Goal: Transaction & Acquisition: Purchase product/service

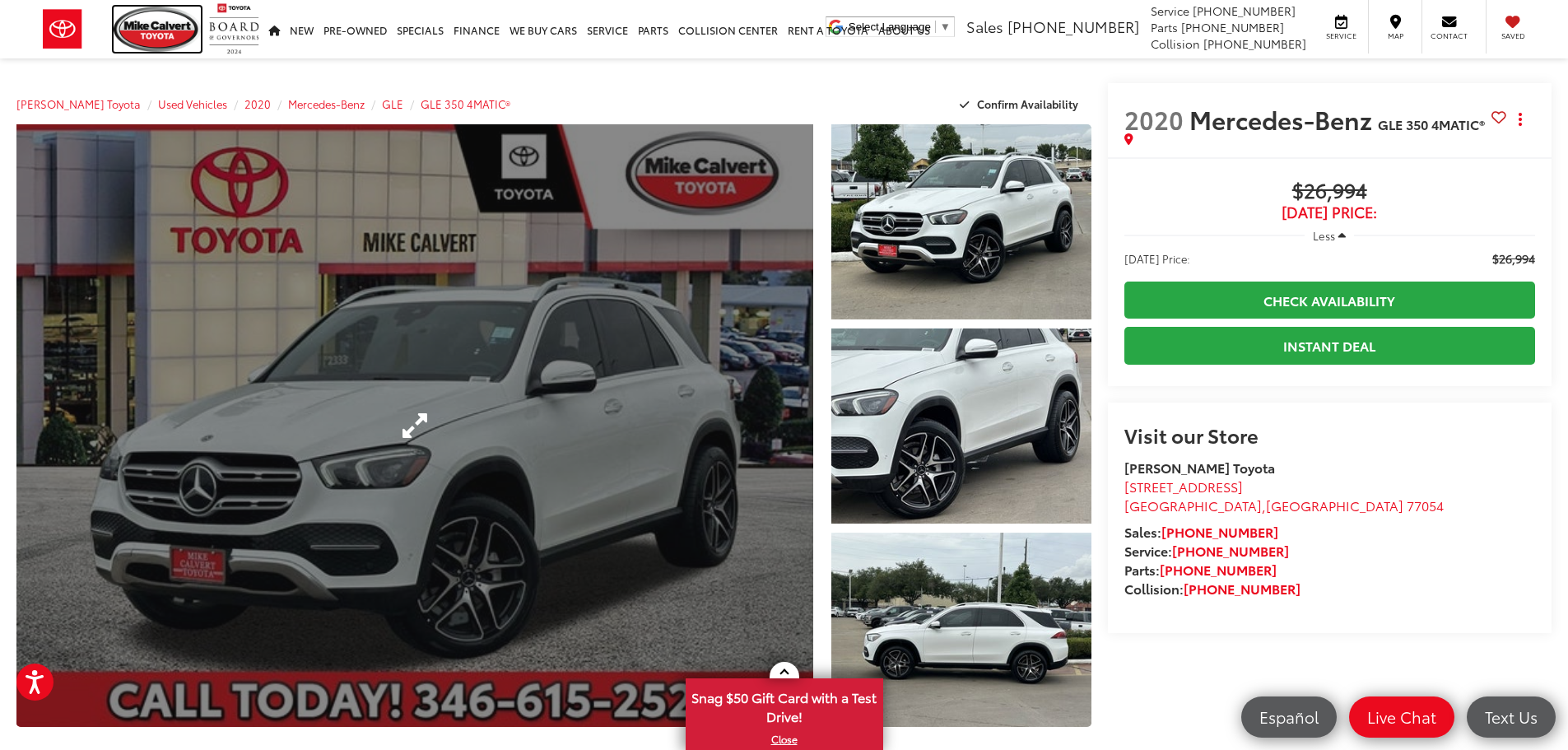
drag, startPoint x: 163, startPoint y: 26, endPoint x: 445, endPoint y: 176, distance: 319.4
click at [163, 26] on img at bounding box center [157, 29] width 87 height 45
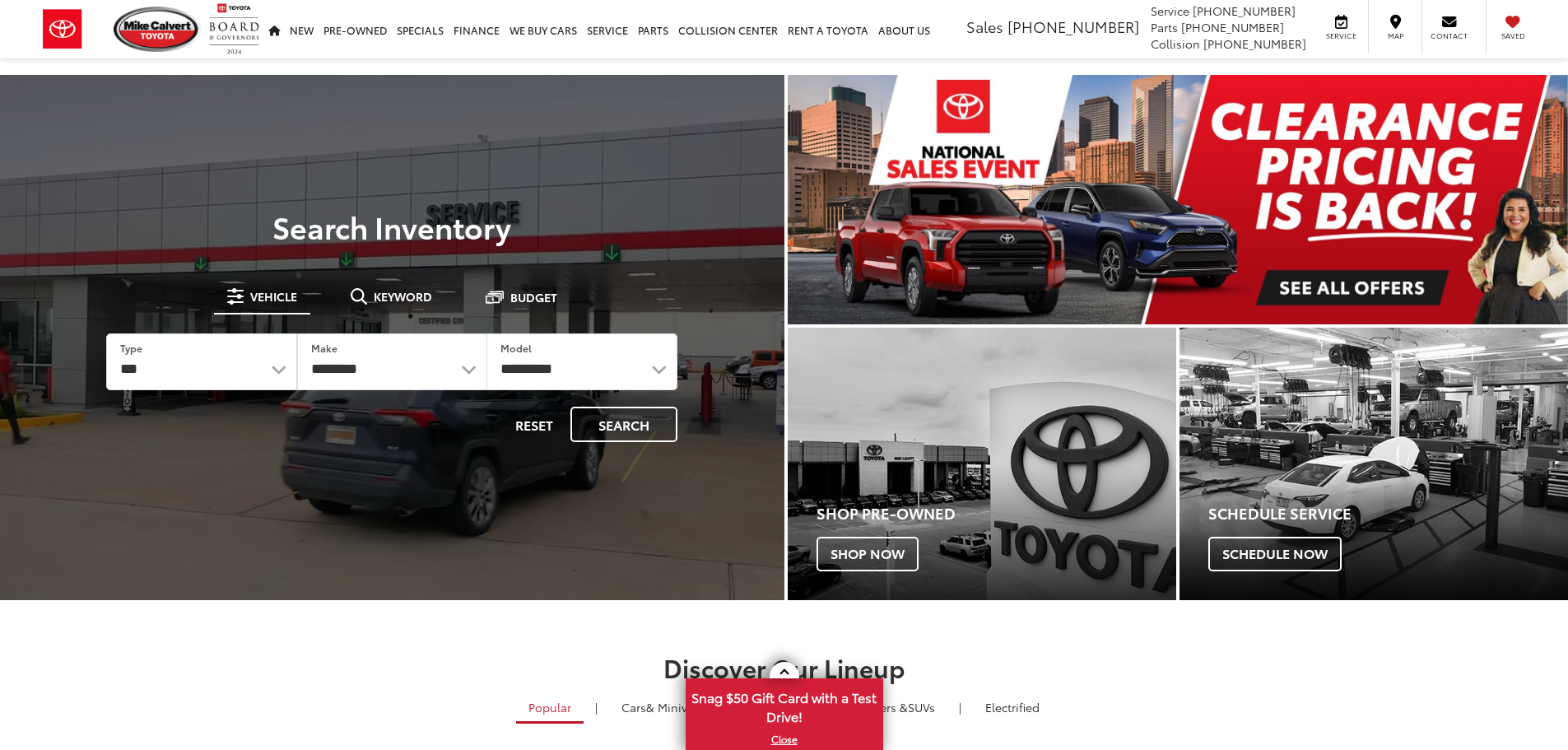
click at [392, 290] on span "Keyword" at bounding box center [402, 296] width 59 height 12
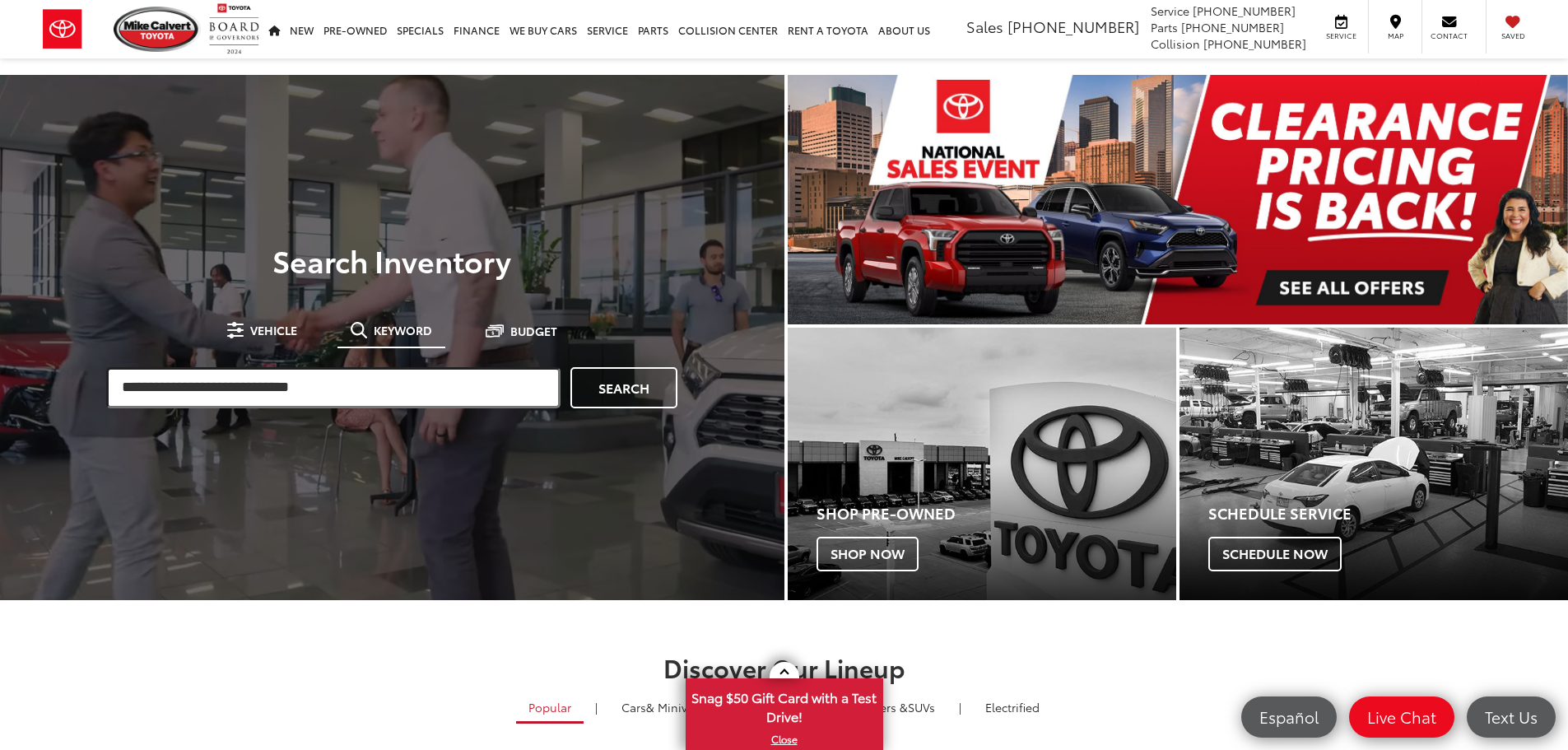
click at [335, 386] on input "search" at bounding box center [333, 388] width 454 height 42
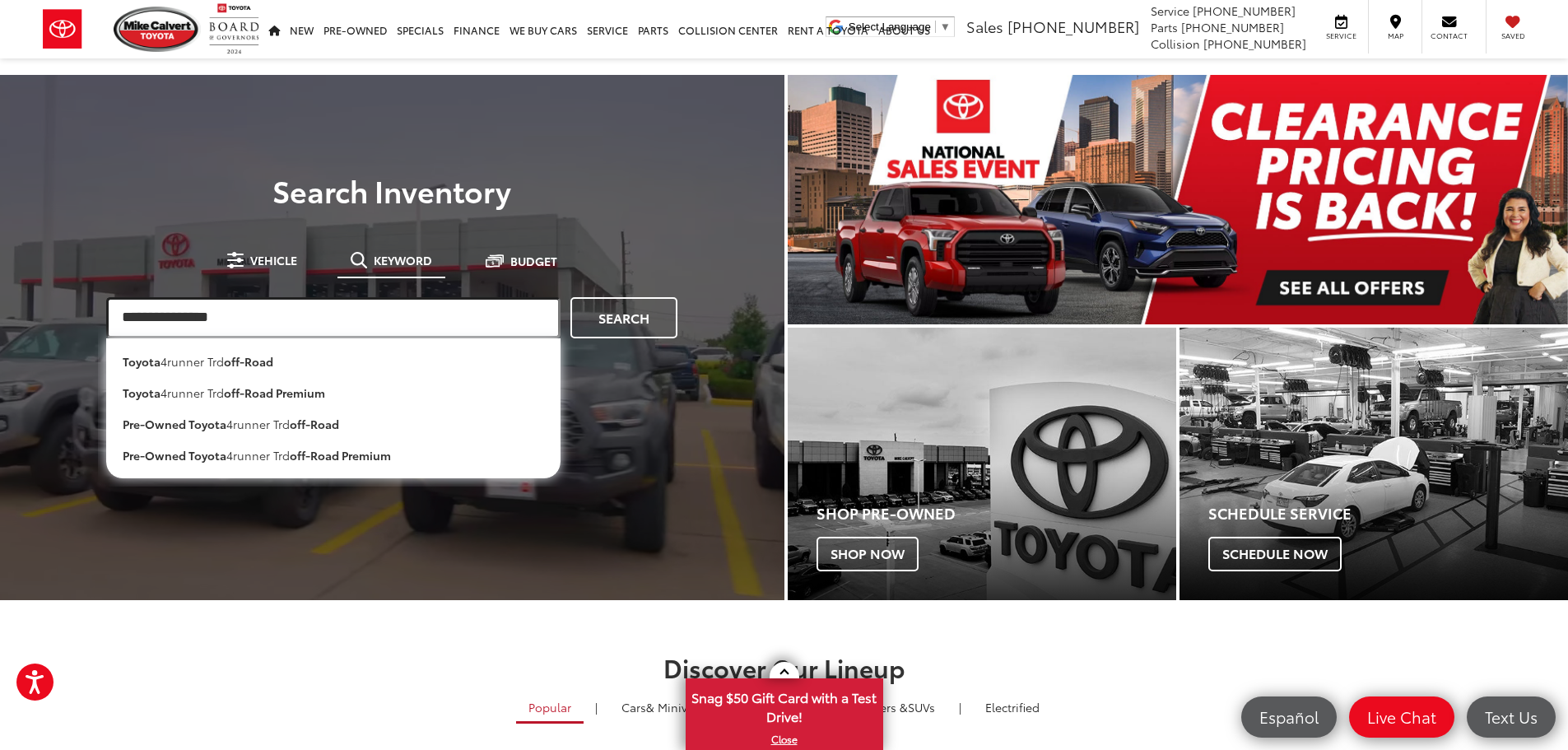
type input "**********"
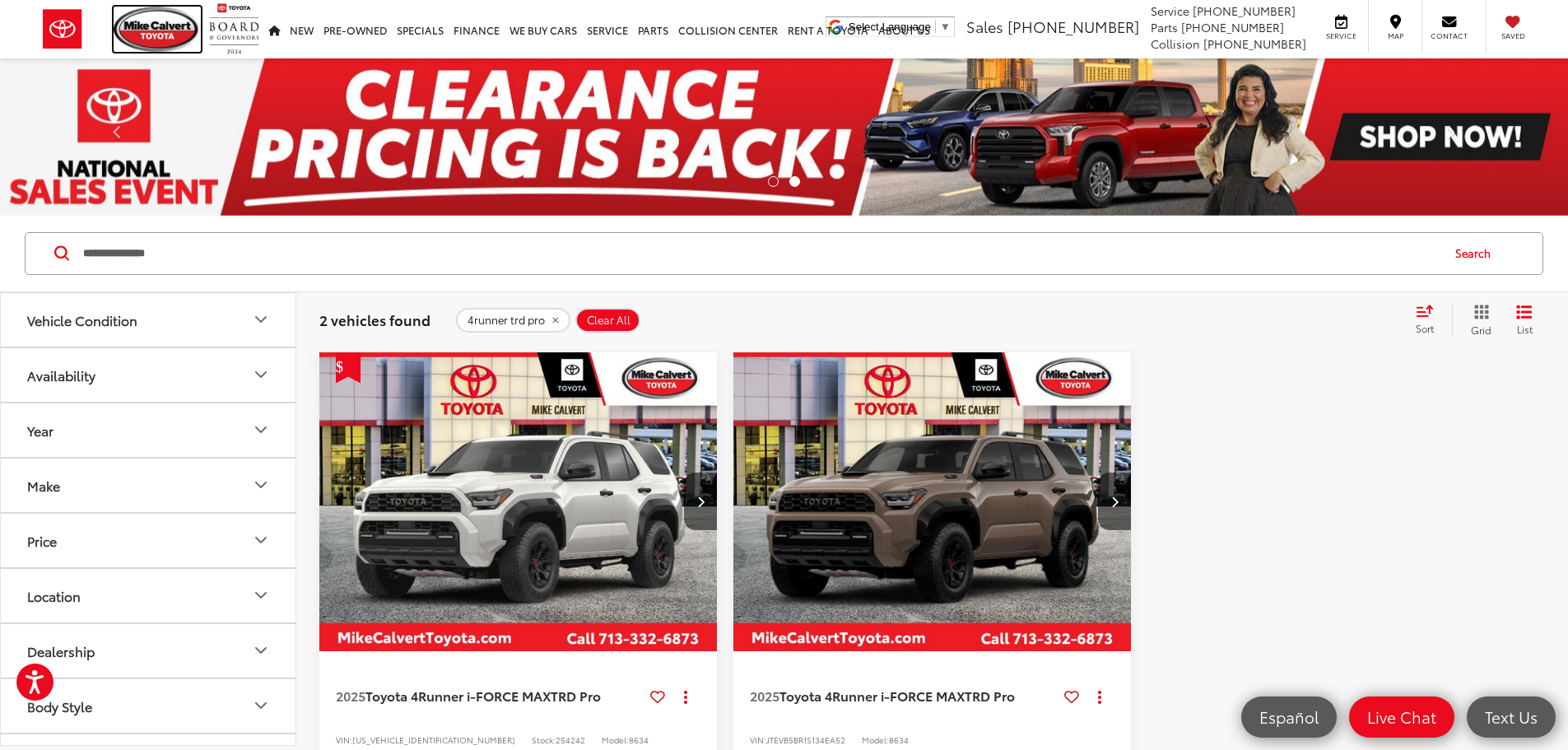
click at [154, 23] on img at bounding box center [157, 29] width 87 height 45
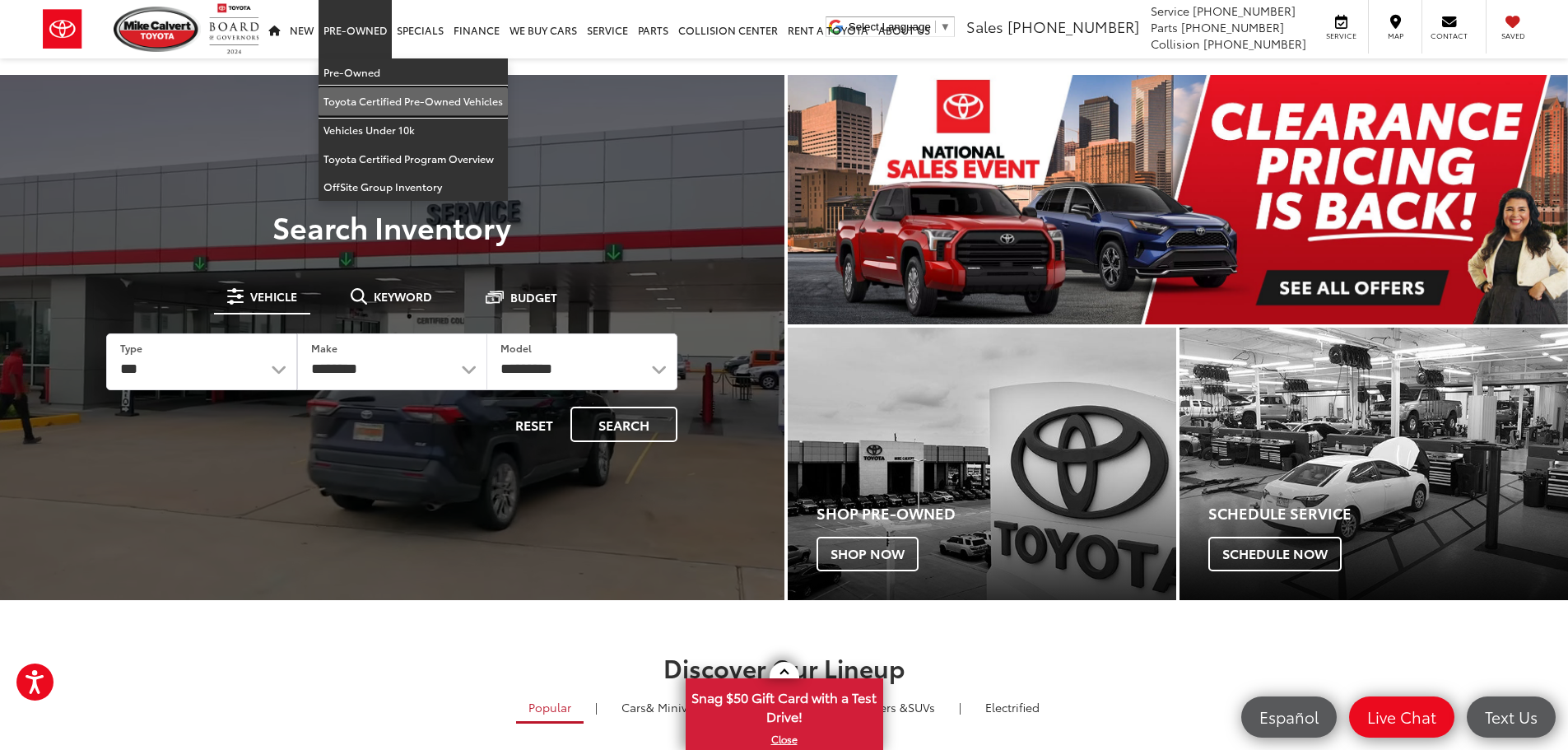
click at [353, 100] on link "Toyota Certified Pre-Owned Vehicles" at bounding box center [412, 101] width 189 height 29
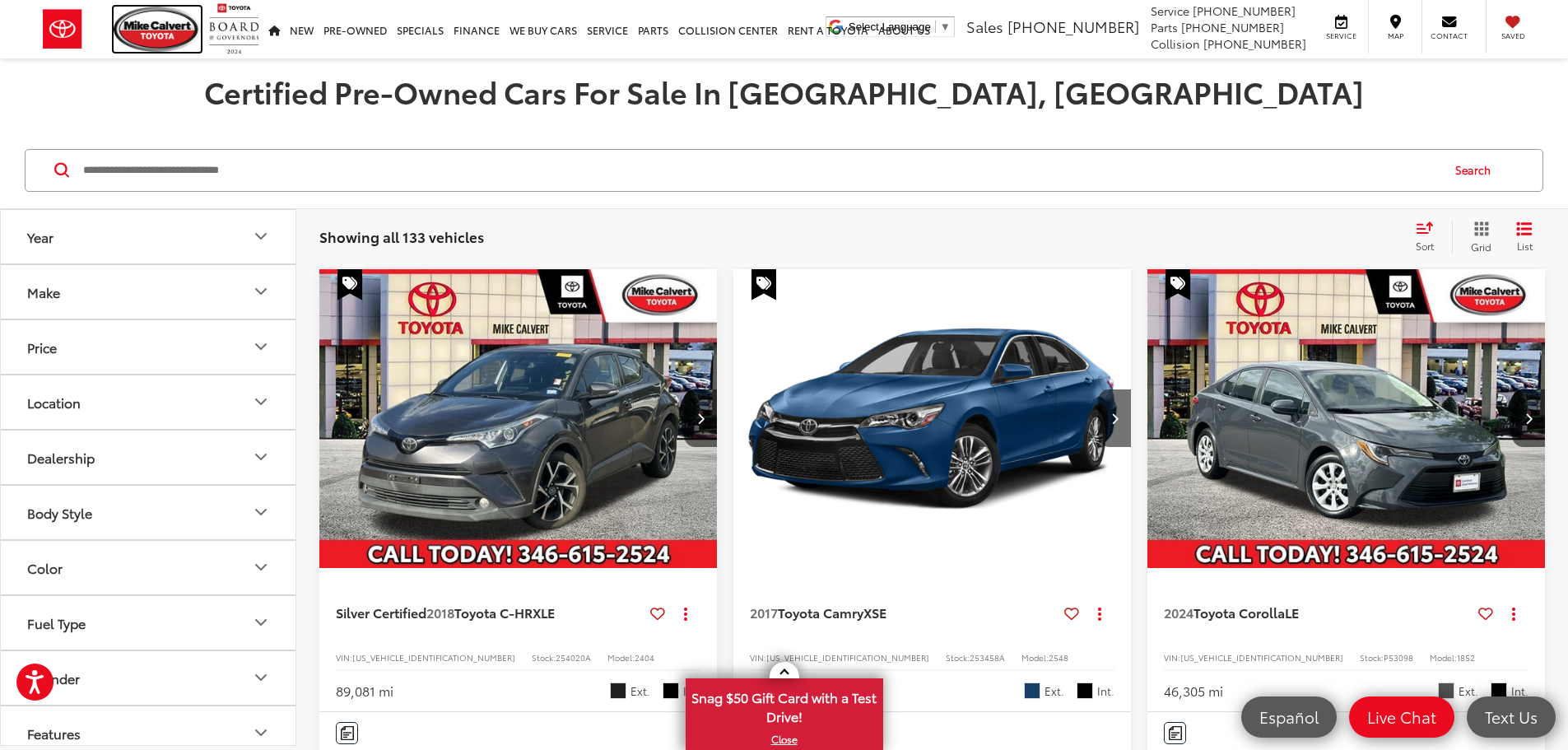
click at [149, 33] on img at bounding box center [157, 29] width 87 height 45
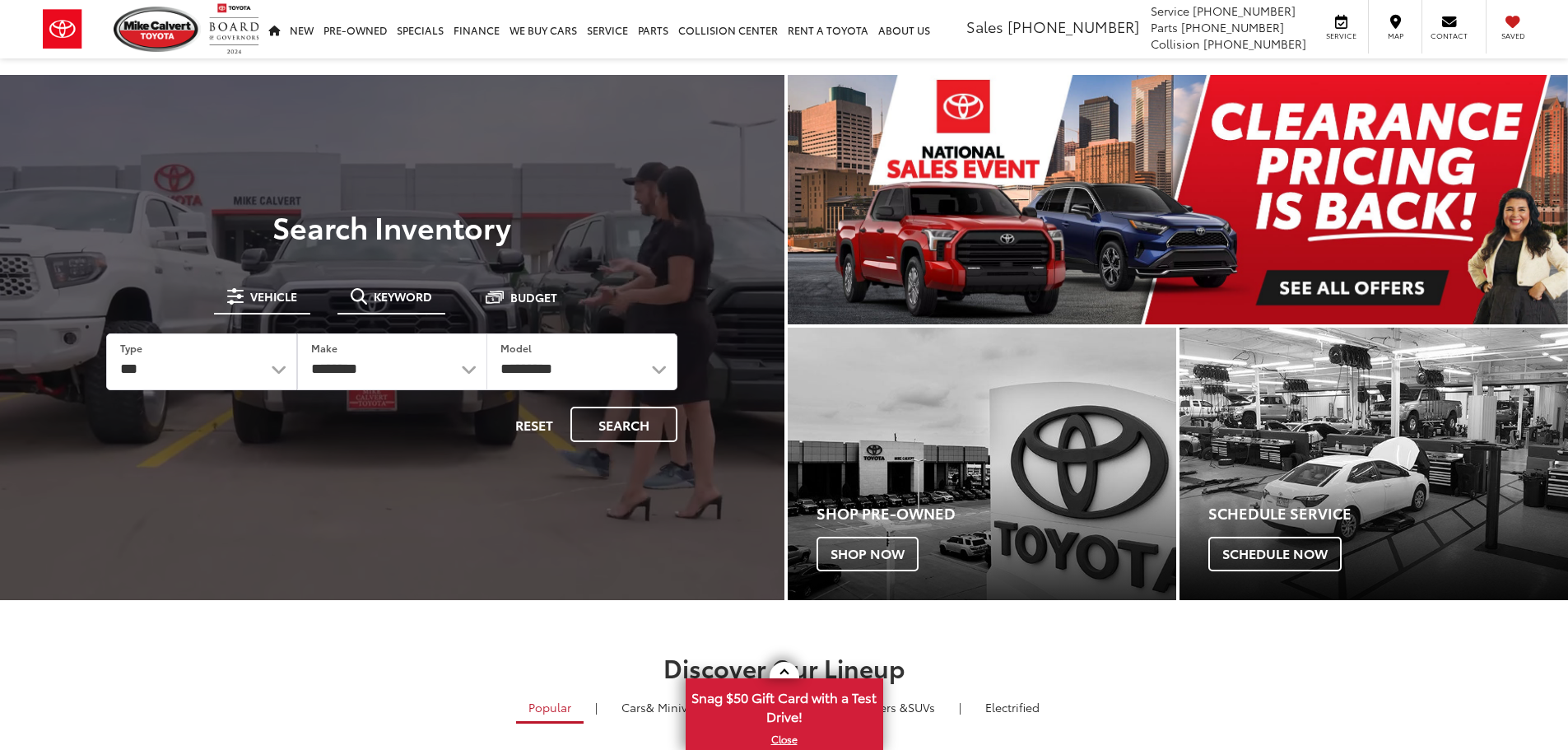
click at [406, 299] on span "Keyword" at bounding box center [402, 296] width 59 height 12
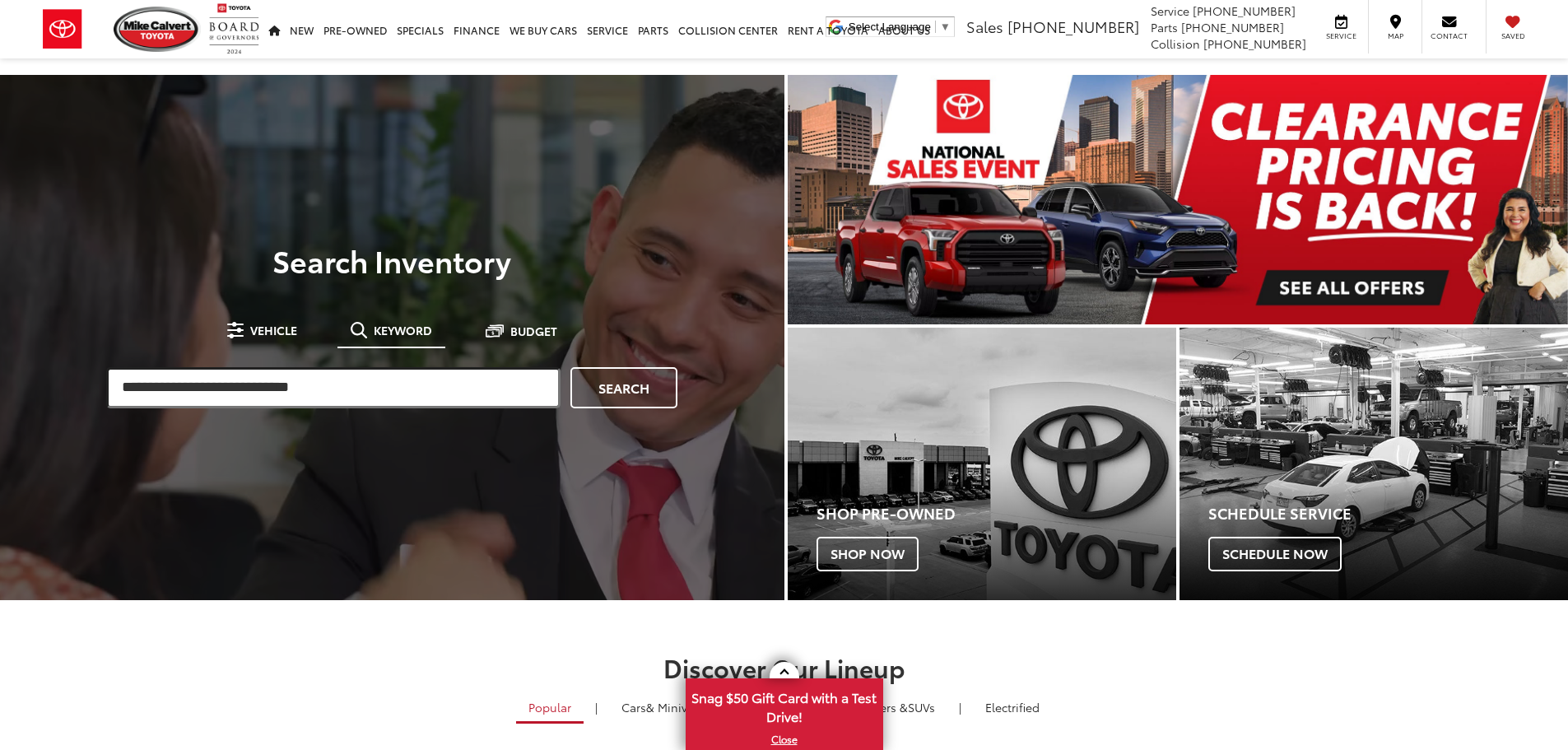
click at [364, 383] on input "search" at bounding box center [333, 388] width 454 height 42
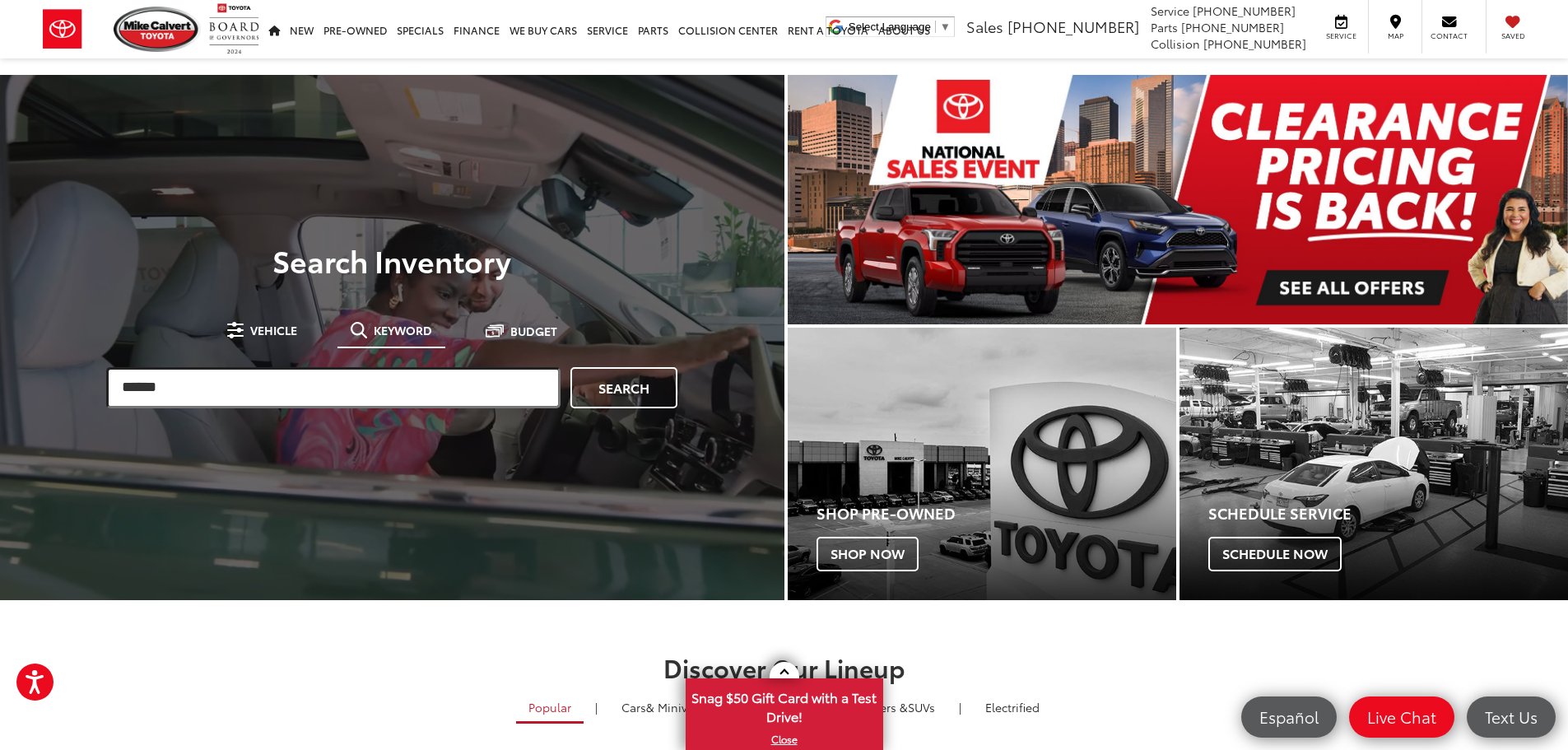
type input "******"
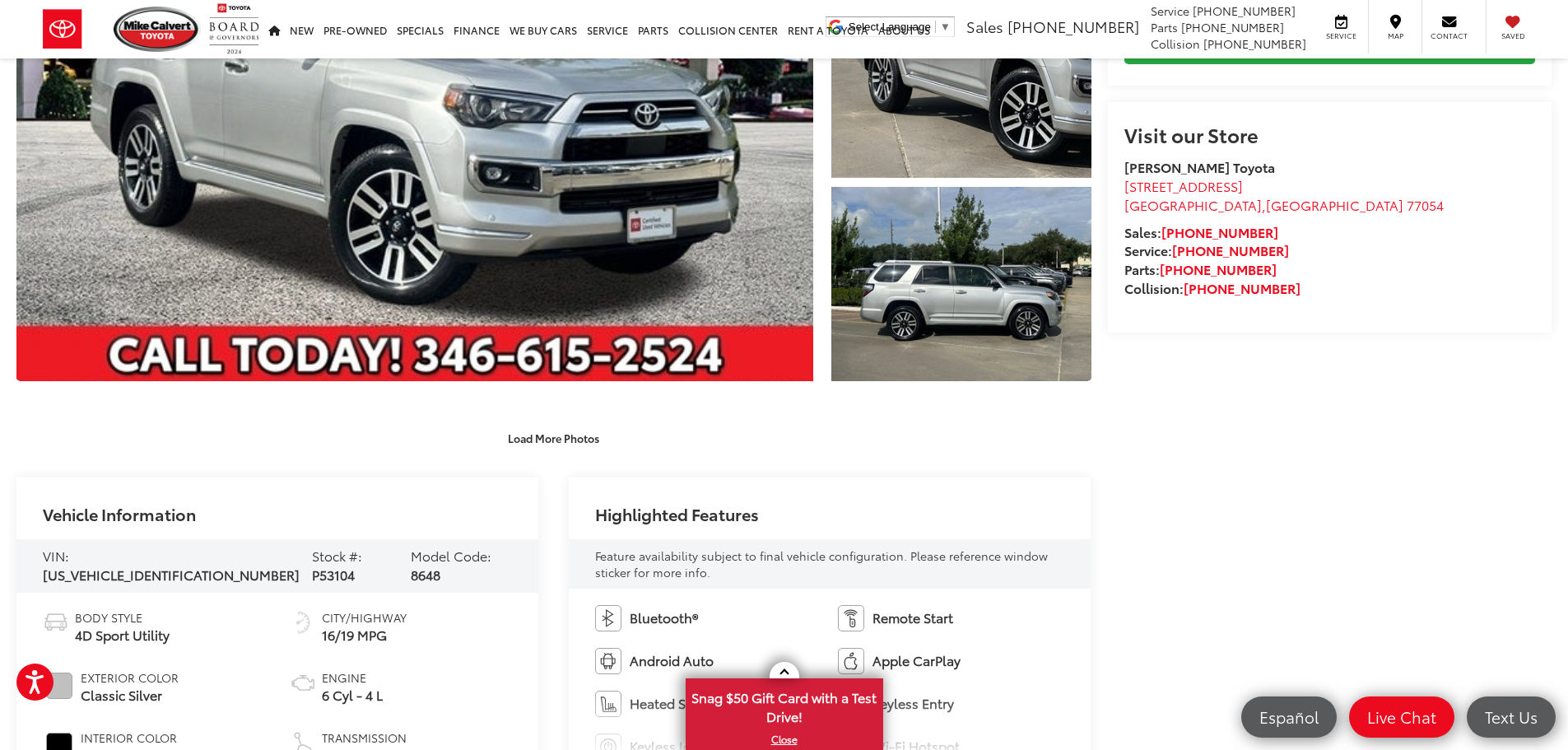
scroll to position [412, 0]
